Goal: Transaction & Acquisition: Purchase product/service

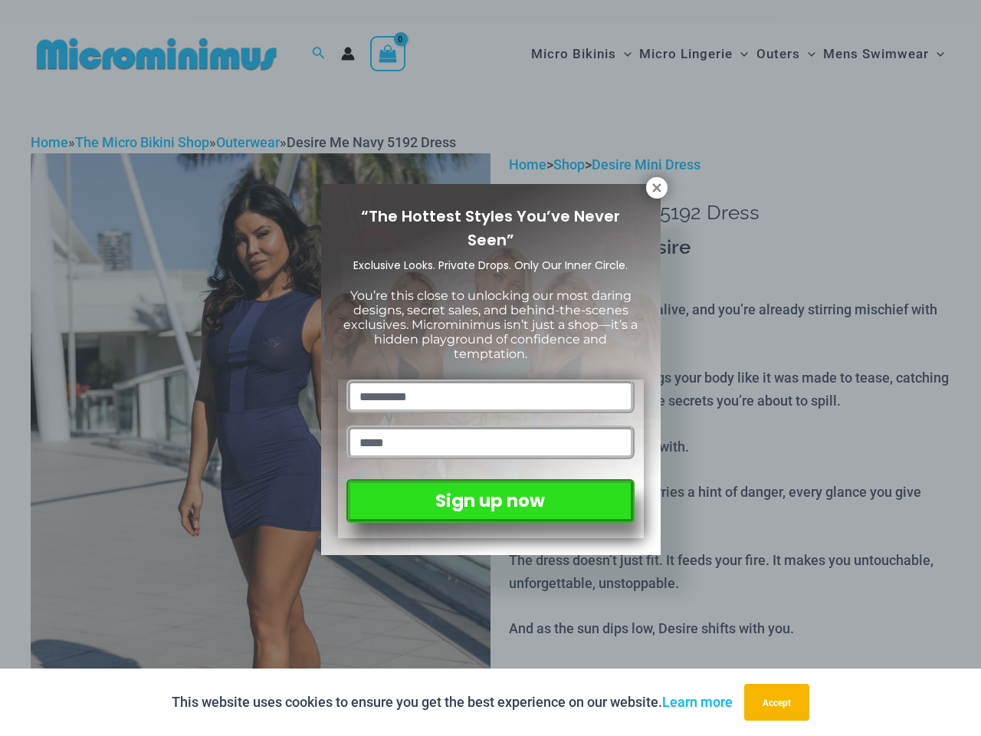
click at [490, 379] on input "text" at bounding box center [489, 396] width 287 height 34
click at [779, 702] on button "Accept" at bounding box center [776, 702] width 65 height 37
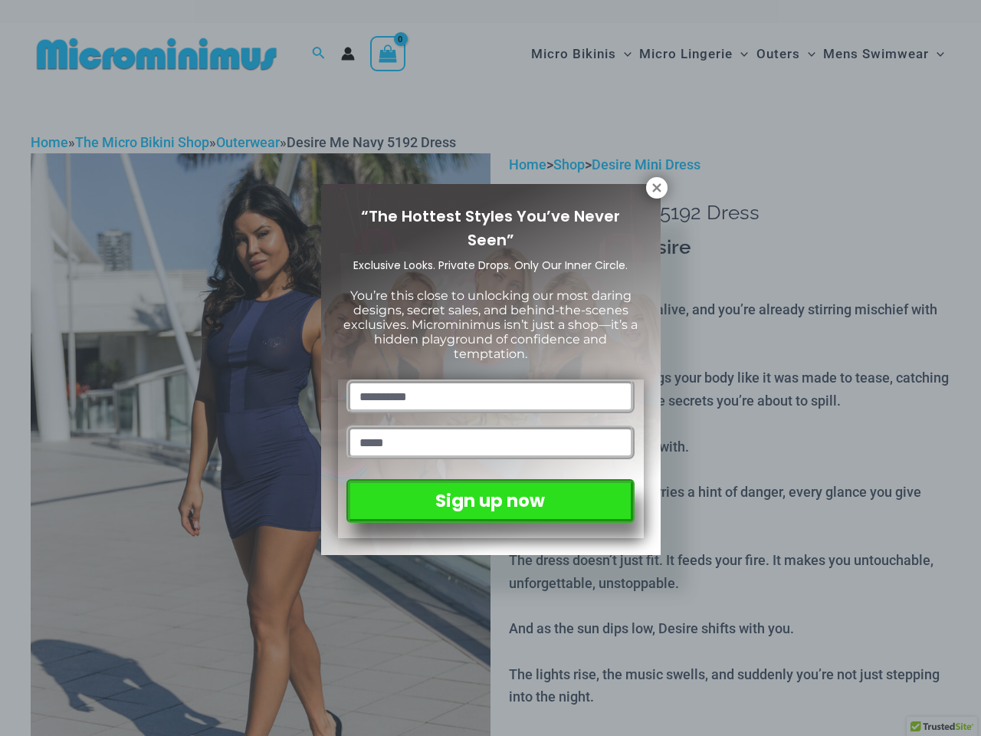
click at [490, 379] on input "text" at bounding box center [489, 396] width 287 height 34
click at [657, 188] on icon at bounding box center [656, 187] width 8 height 8
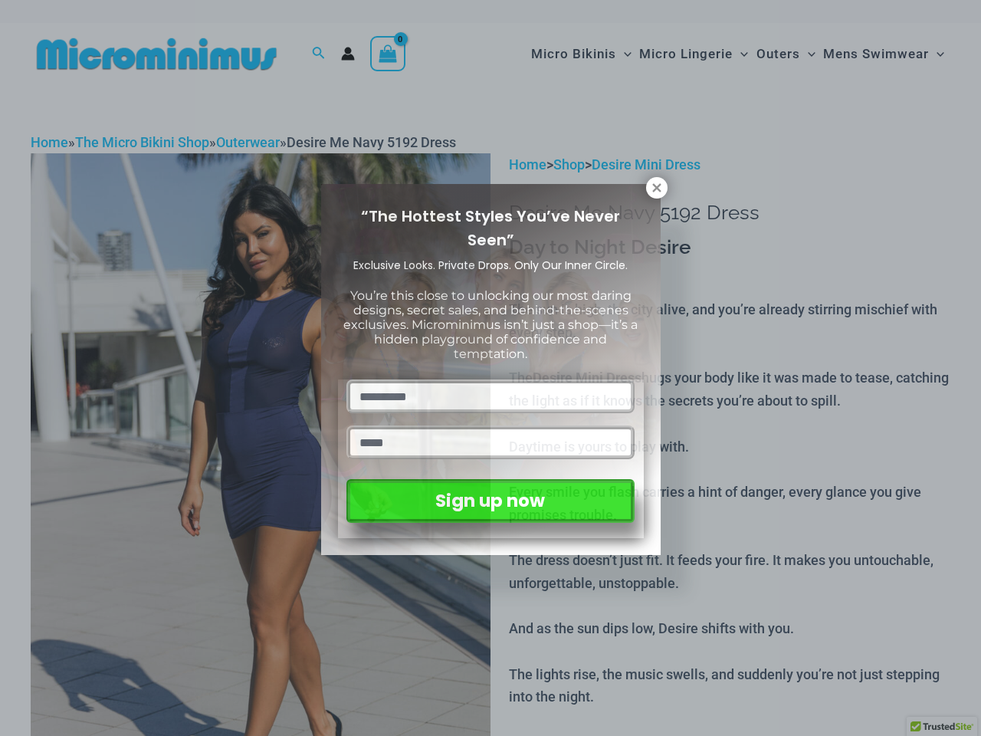
click at [657, 188] on icon at bounding box center [656, 187] width 8 height 8
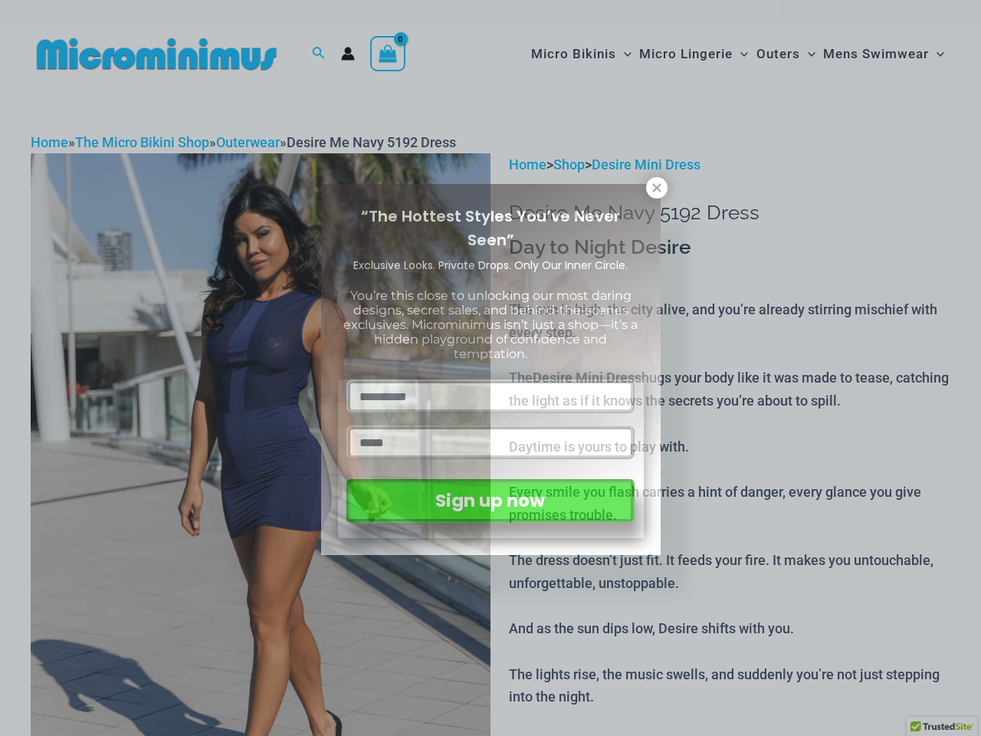
click at [656, 187] on icon at bounding box center [656, 187] width 8 height 8
